Goal: Transaction & Acquisition: Purchase product/service

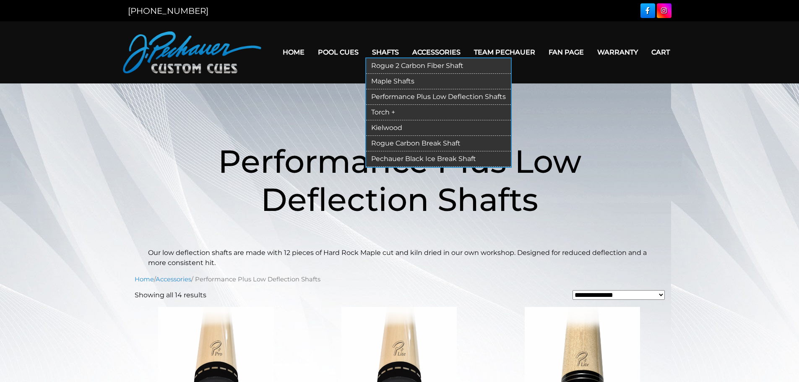
click at [391, 128] on link "Kielwood" at bounding box center [438, 128] width 145 height 16
click at [378, 110] on link "Torch +" at bounding box center [438, 113] width 145 height 16
click at [404, 82] on link "Maple Shafts" at bounding box center [438, 82] width 145 height 16
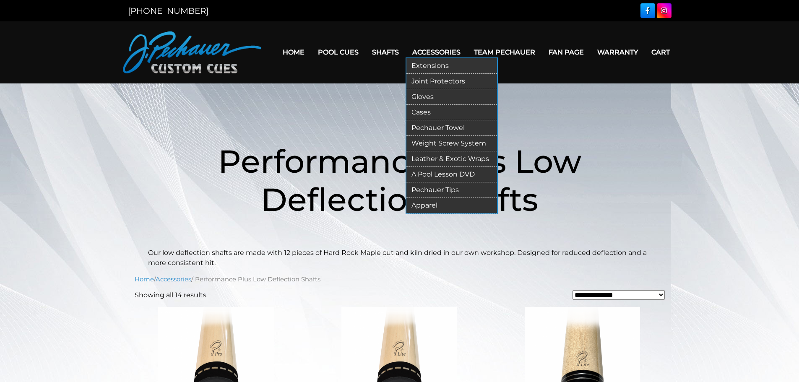
click at [436, 68] on link "Extensions" at bounding box center [451, 66] width 91 height 16
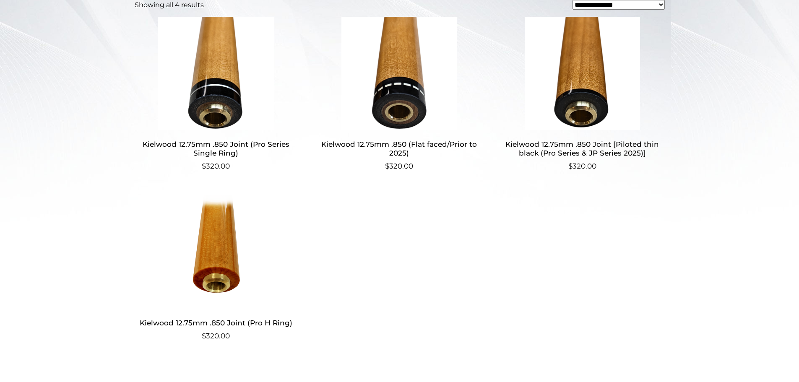
scroll to position [261, 0]
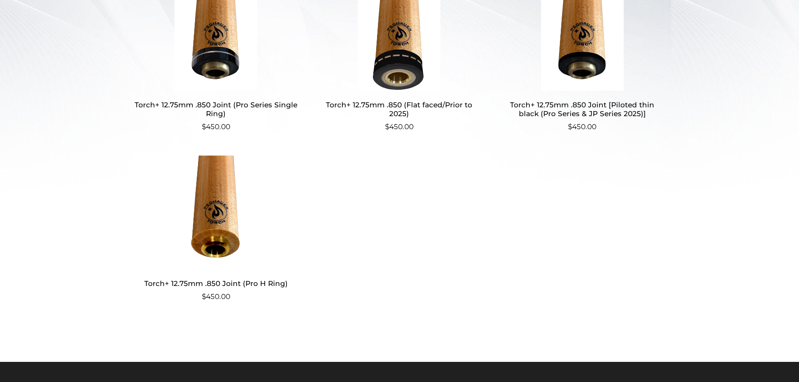
scroll to position [294, 0]
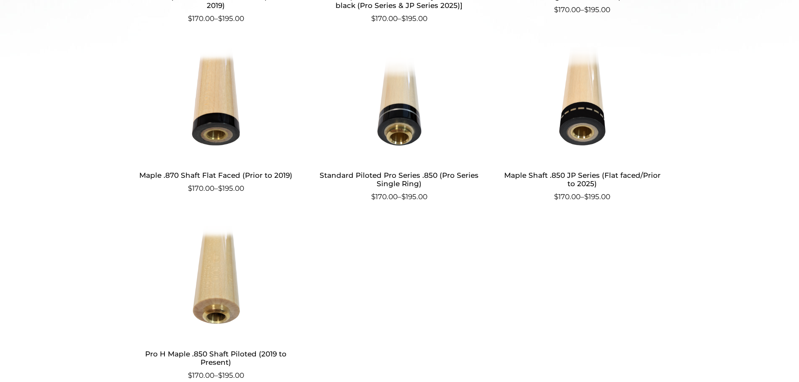
scroll to position [427, 0]
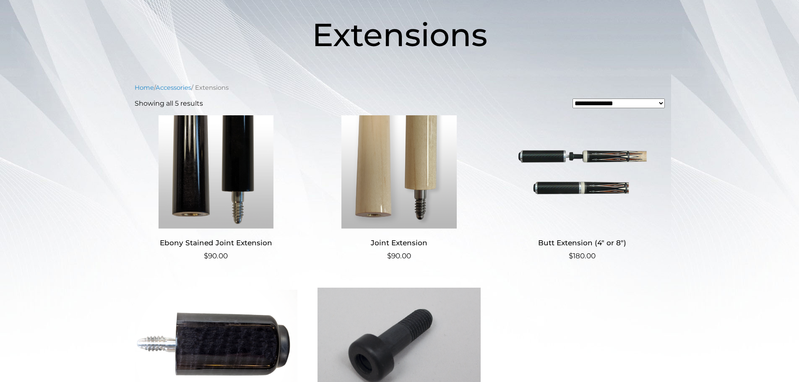
scroll to position [126, 0]
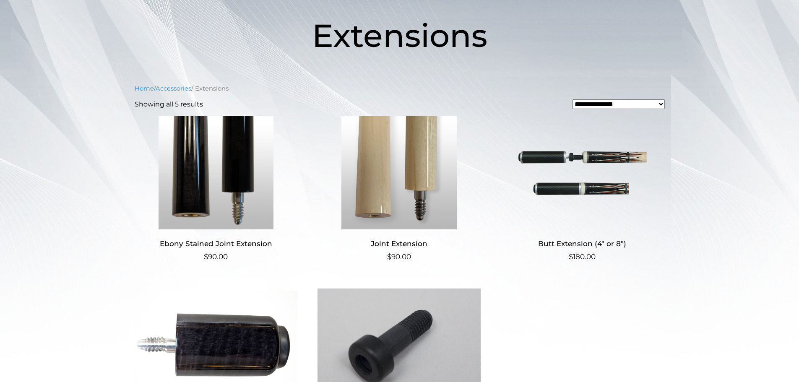
click at [240, 245] on h2 "Ebony Stained Joint Extension" at bounding box center [216, 244] width 163 height 16
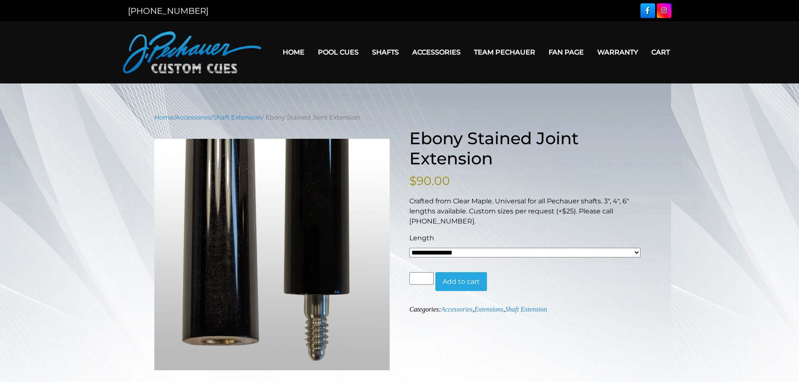
click at [526, 254] on select "**********" at bounding box center [525, 253] width 232 height 10
click at [526, 253] on select "**********" at bounding box center [525, 253] width 232 height 10
